Goal: Use online tool/utility: Utilize a website feature to perform a specific function

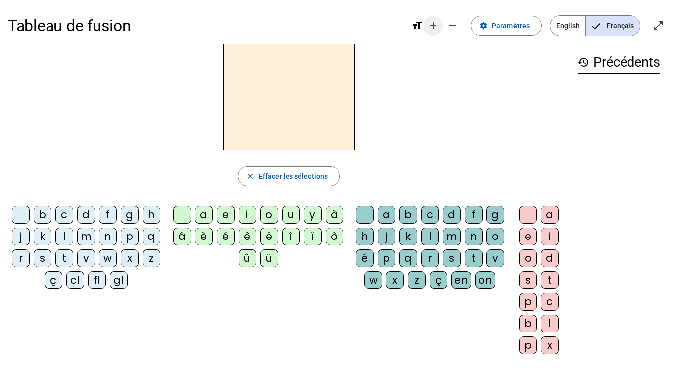
click at [435, 26] on mat-icon "add" at bounding box center [433, 26] width 12 height 12
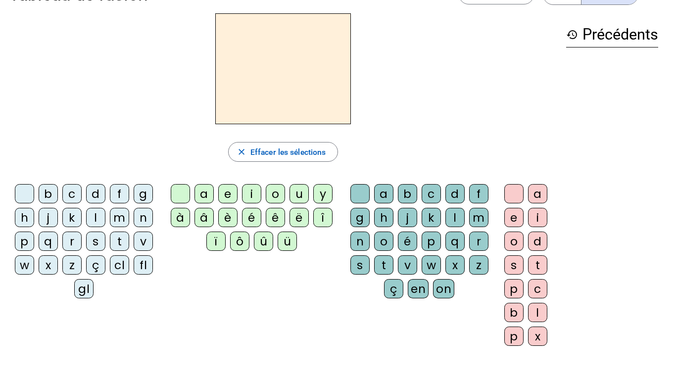
scroll to position [33, 0]
click at [153, 264] on letter-bubble "fl" at bounding box center [146, 268] width 24 height 24
click at [387, 195] on div "a" at bounding box center [383, 194] width 19 height 19
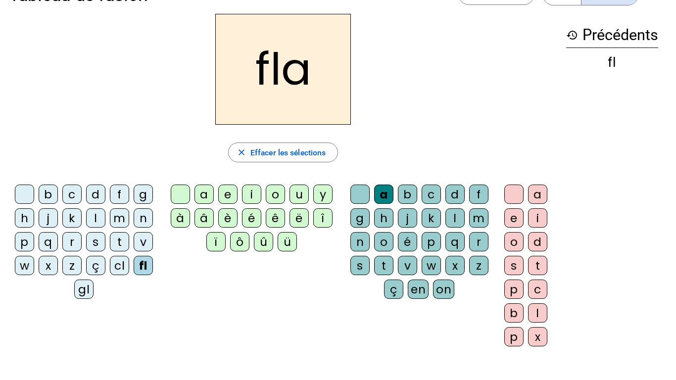
click at [538, 288] on div "c" at bounding box center [537, 289] width 19 height 19
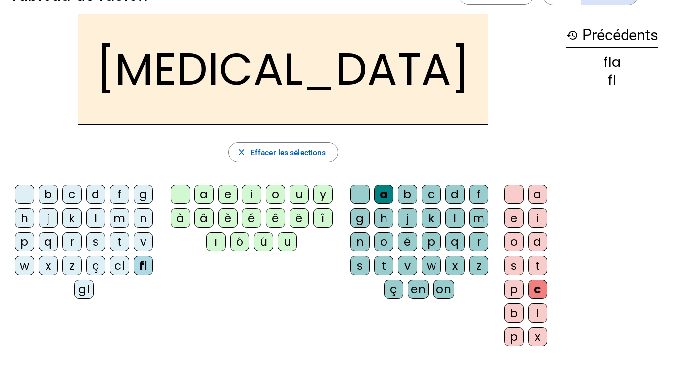
click at [363, 192] on div at bounding box center [359, 194] width 19 height 19
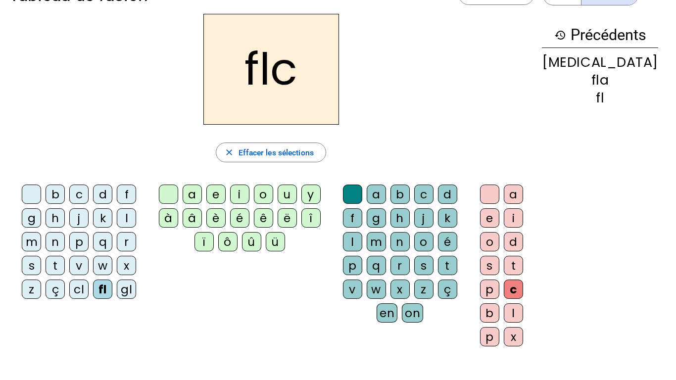
click at [249, 191] on div "i" at bounding box center [239, 194] width 19 height 19
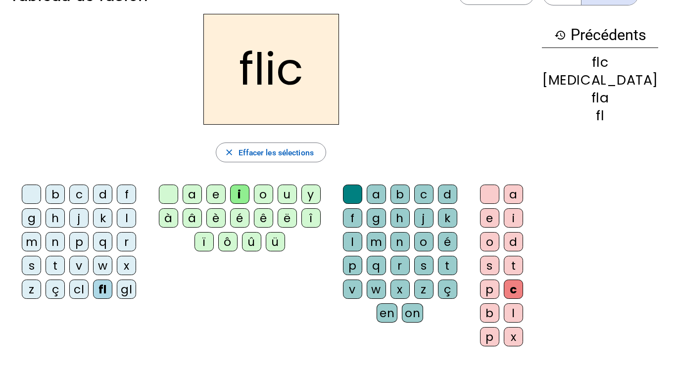
click at [297, 196] on div "u" at bounding box center [287, 194] width 19 height 19
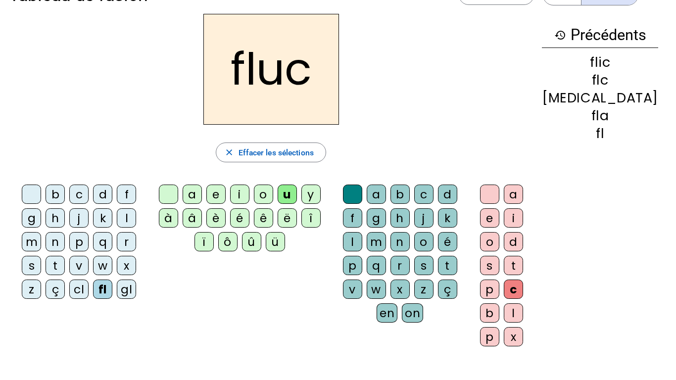
click at [410, 280] on div "x" at bounding box center [400, 289] width 19 height 19
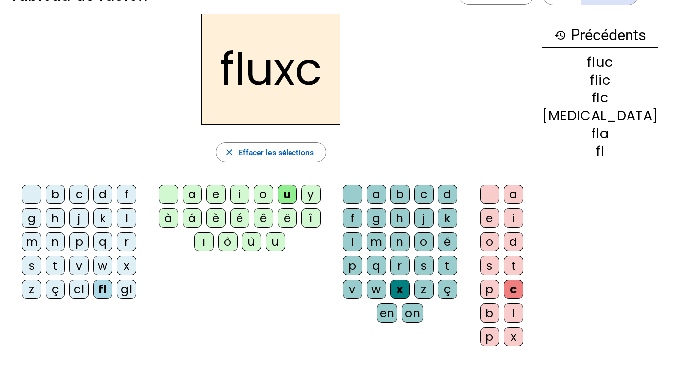
click at [499, 191] on div at bounding box center [489, 194] width 19 height 19
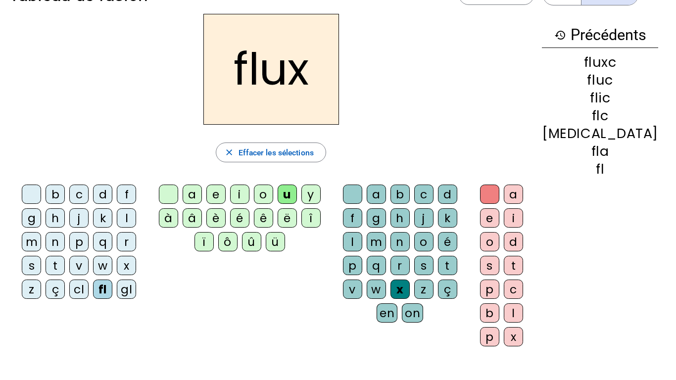
click at [117, 217] on div "l" at bounding box center [126, 217] width 19 height 19
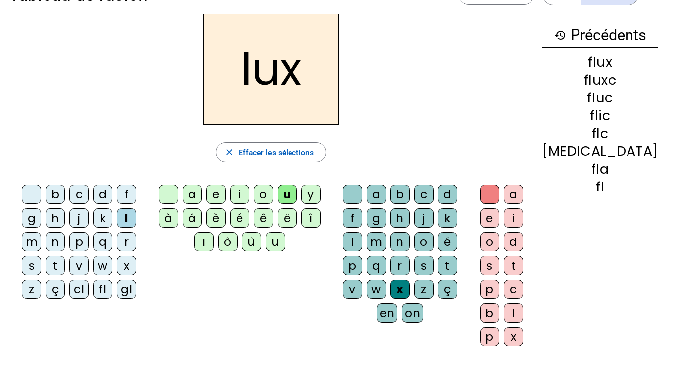
click at [362, 192] on div at bounding box center [352, 194] width 19 height 19
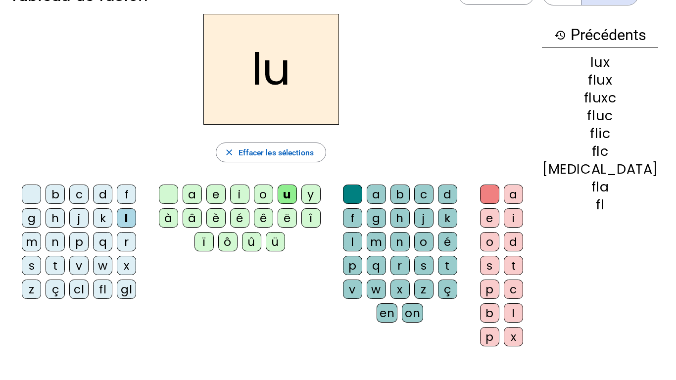
click at [249, 218] on div "é" at bounding box center [239, 217] width 19 height 19
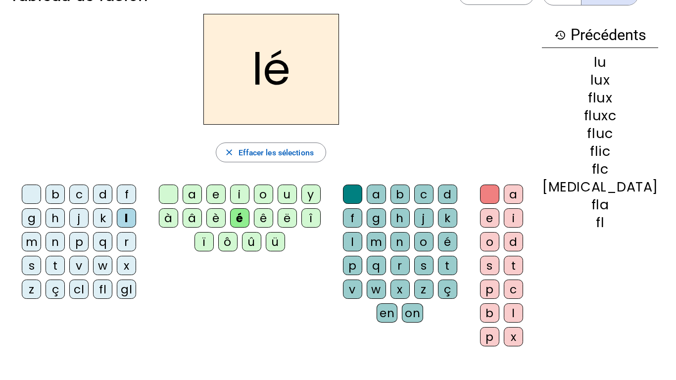
click at [25, 194] on div at bounding box center [31, 194] width 19 height 19
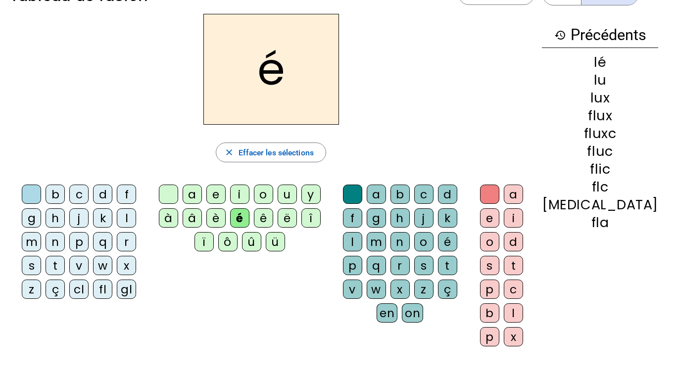
click at [362, 232] on div "l" at bounding box center [352, 241] width 19 height 19
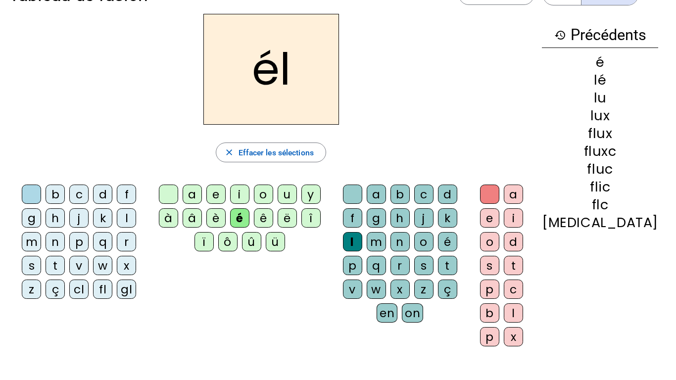
scroll to position [0, 0]
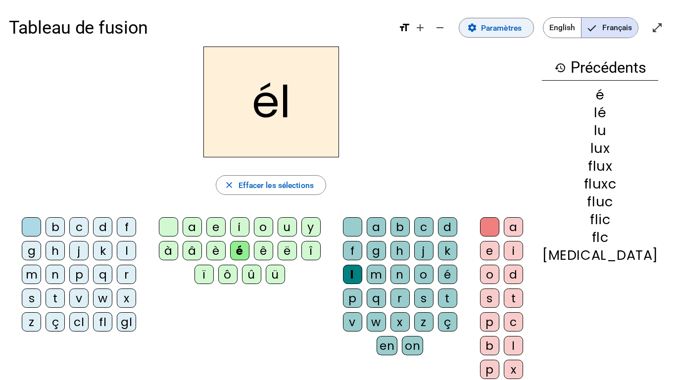
click at [506, 32] on span "Paramètres" at bounding box center [501, 27] width 41 height 13
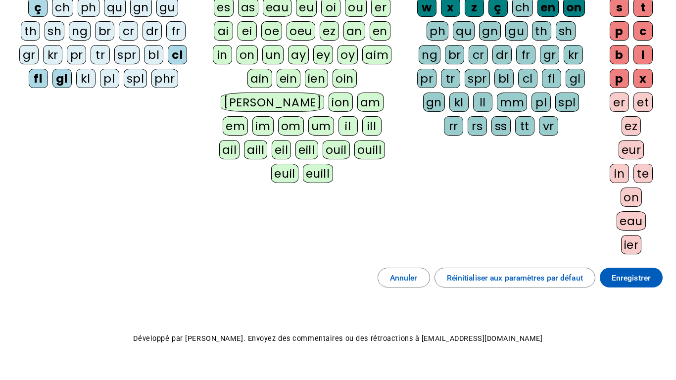
scroll to position [227, 0]
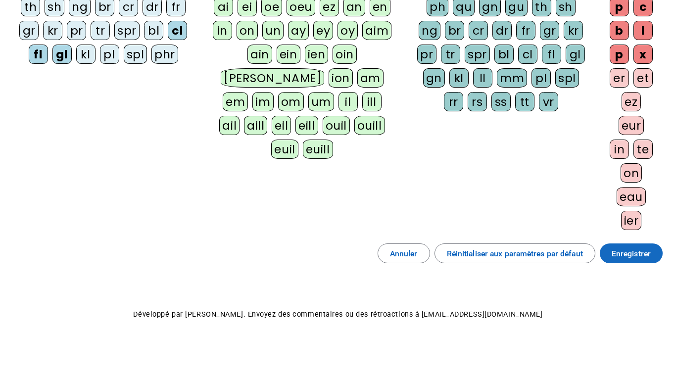
click at [617, 252] on span "Enregistrer" at bounding box center [631, 253] width 39 height 13
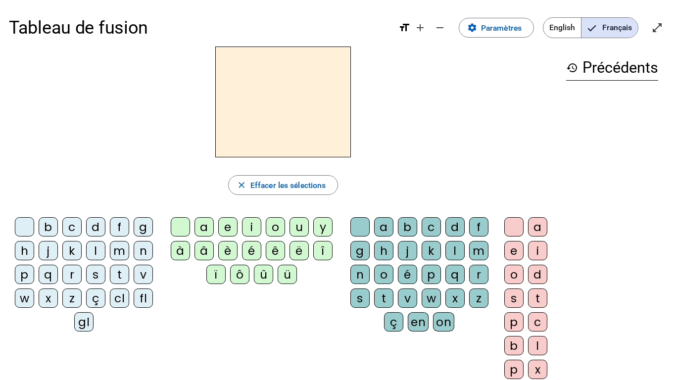
click at [255, 247] on div "é" at bounding box center [251, 250] width 19 height 19
click at [458, 256] on div "l" at bounding box center [454, 250] width 19 height 19
click at [187, 226] on div at bounding box center [180, 226] width 19 height 19
click at [142, 228] on div "g" at bounding box center [143, 226] width 19 height 19
